Goal: Task Accomplishment & Management: Manage account settings

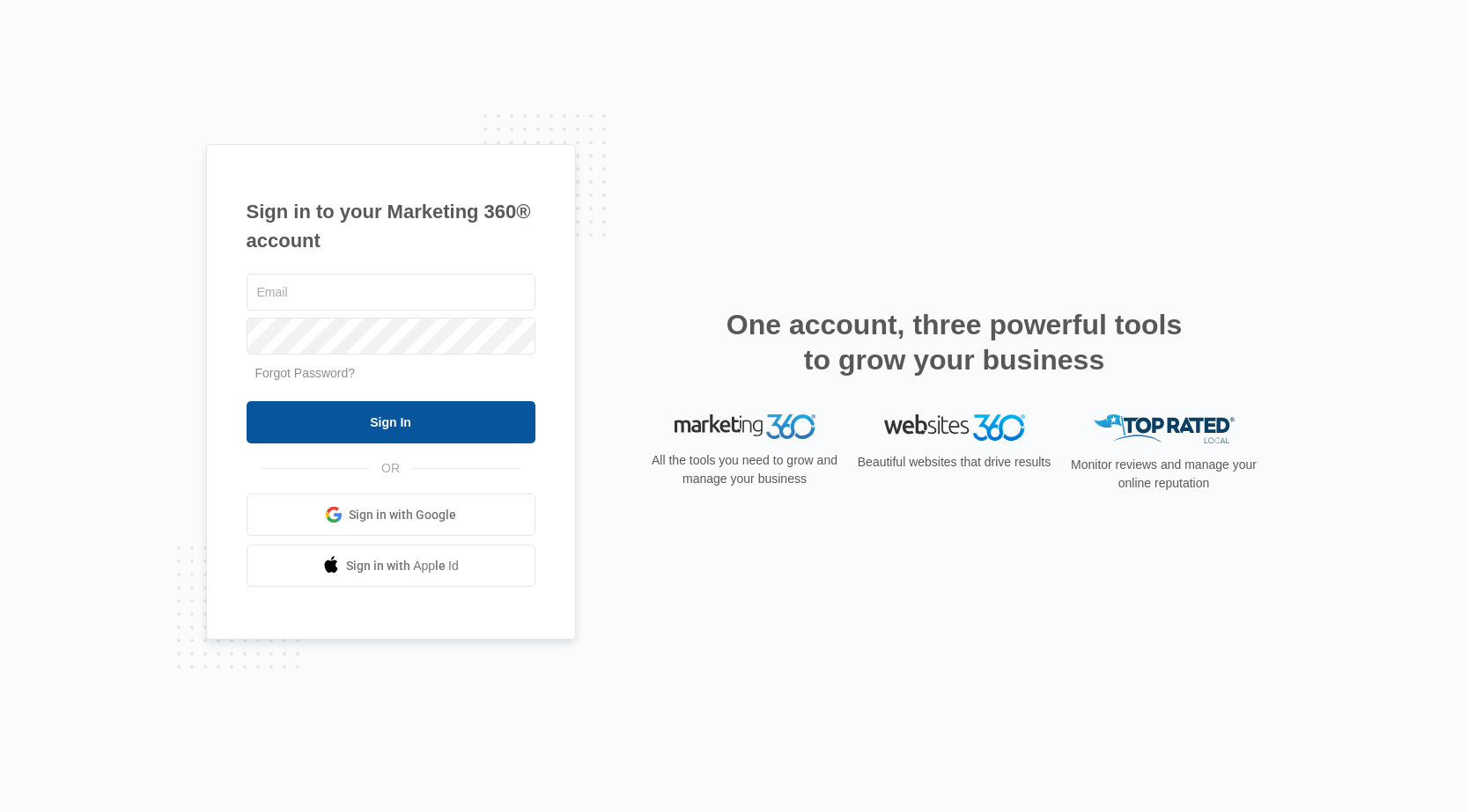
type input "[EMAIL_ADDRESS][DOMAIN_NAME]"
click at [505, 408] on input "Sign In" at bounding box center [390, 422] width 289 height 42
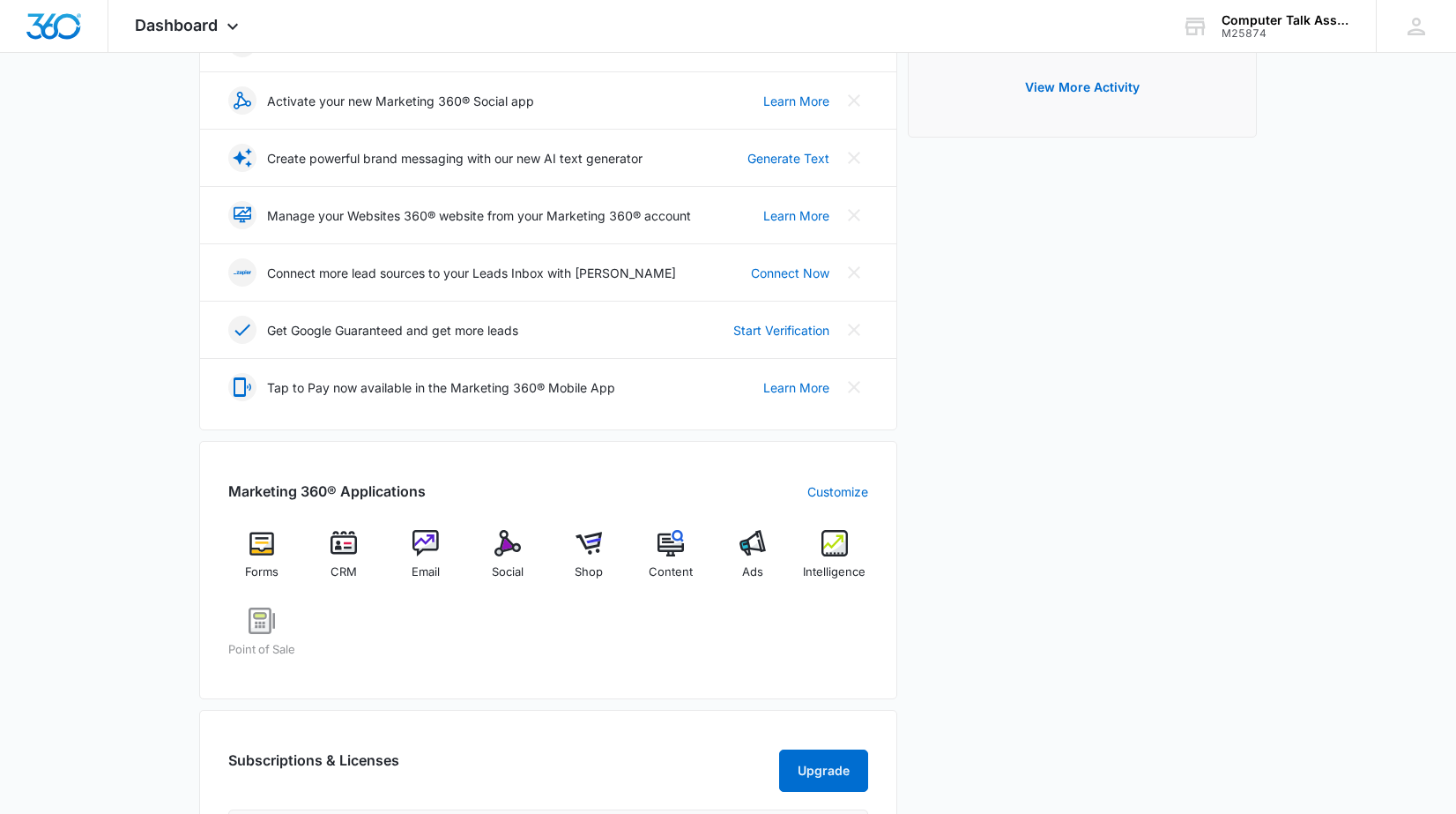
scroll to position [378, 0]
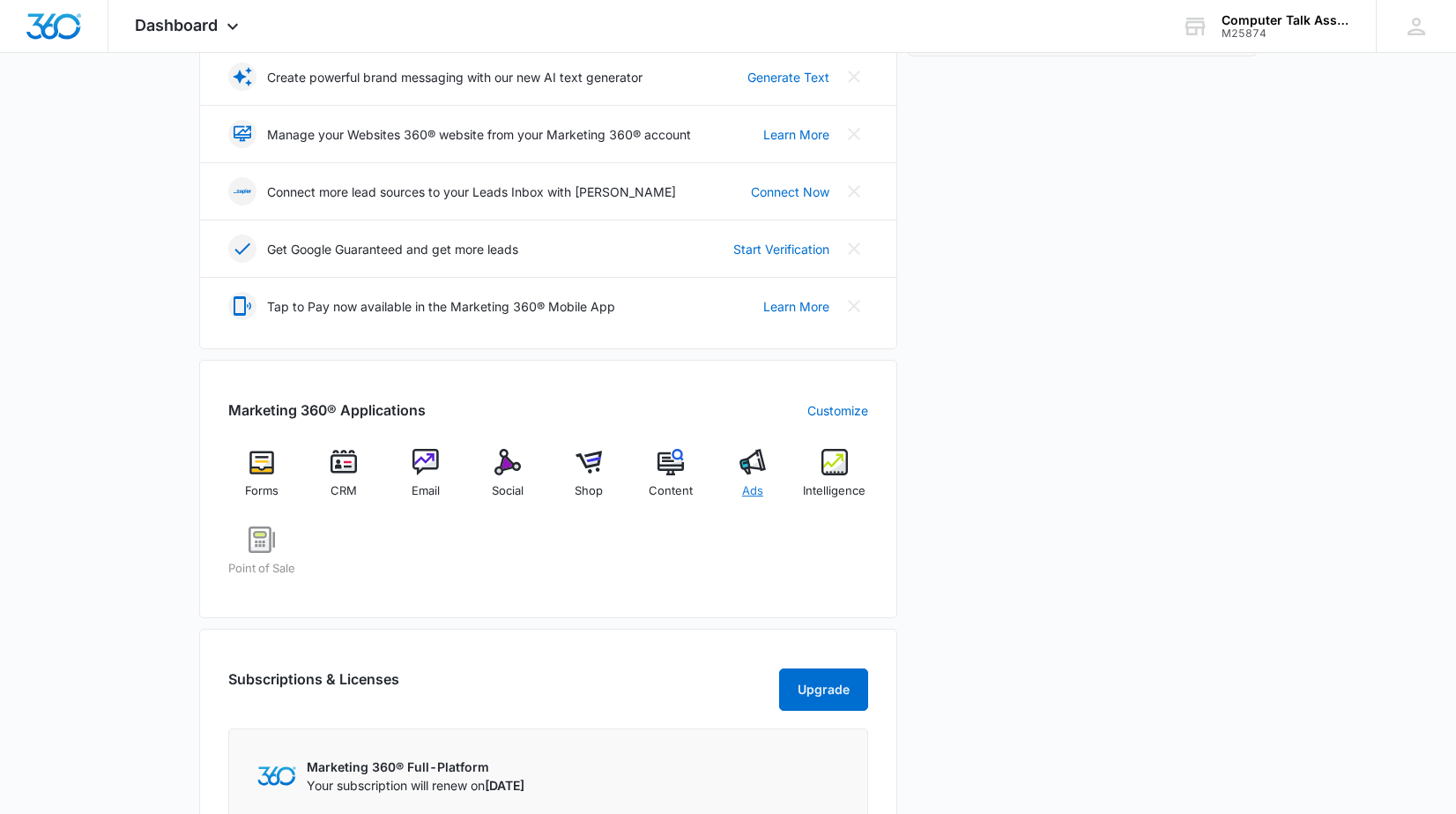
click at [758, 467] on img at bounding box center [753, 462] width 26 height 26
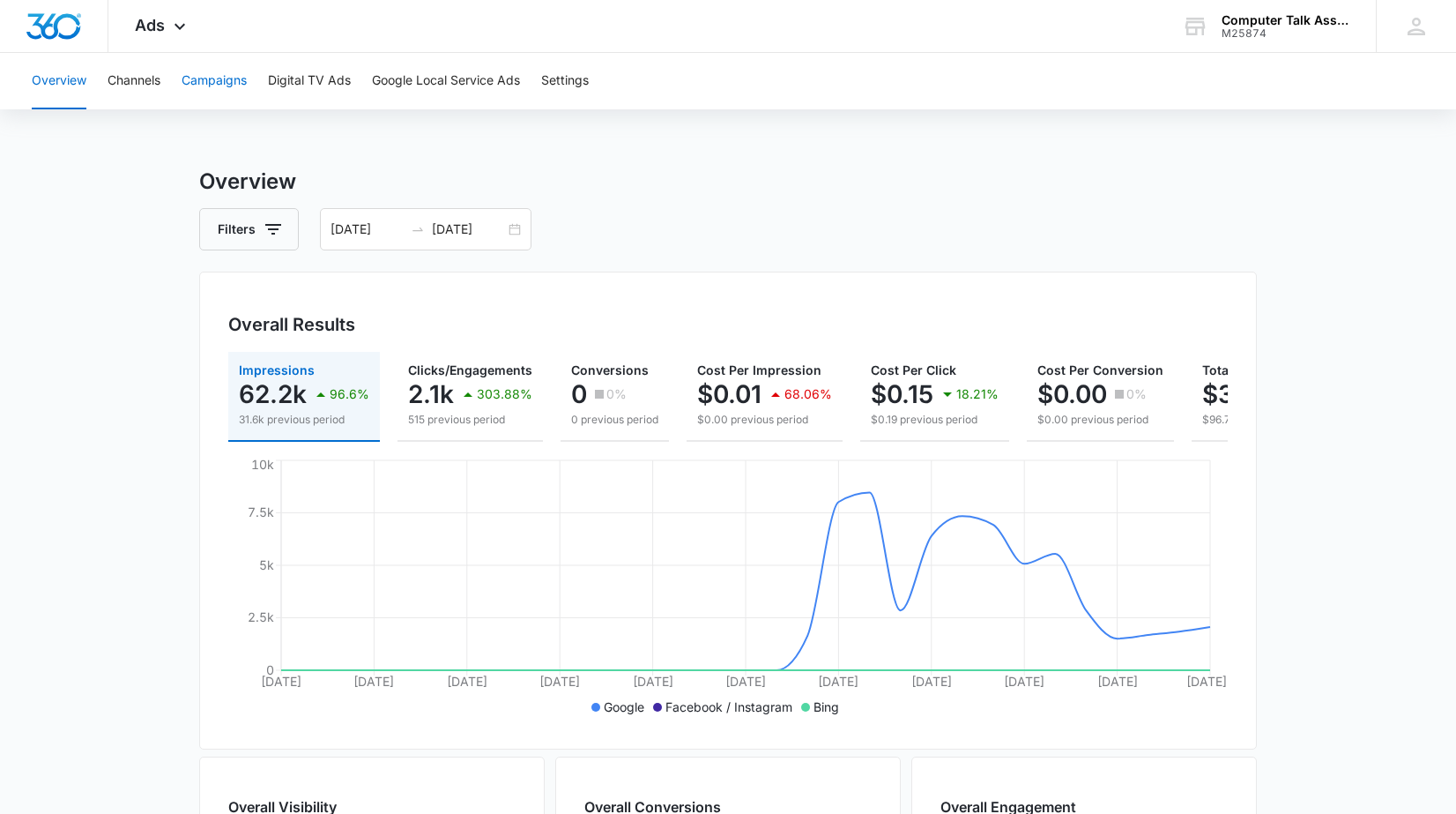
click at [227, 72] on button "Campaigns" at bounding box center [214, 81] width 65 height 56
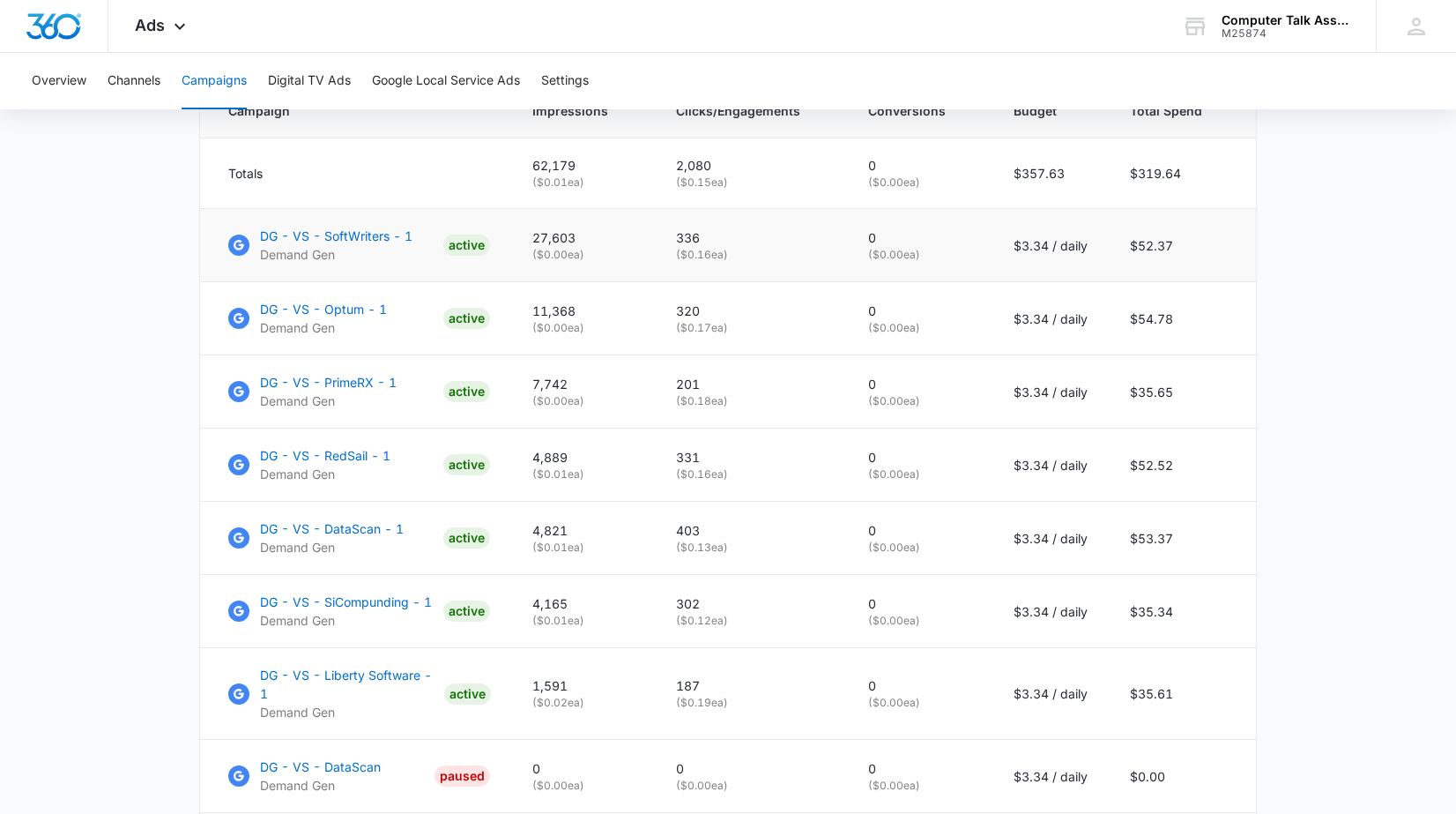
scroll to position [765, 0]
